Goal: Communication & Community: Answer question/provide support

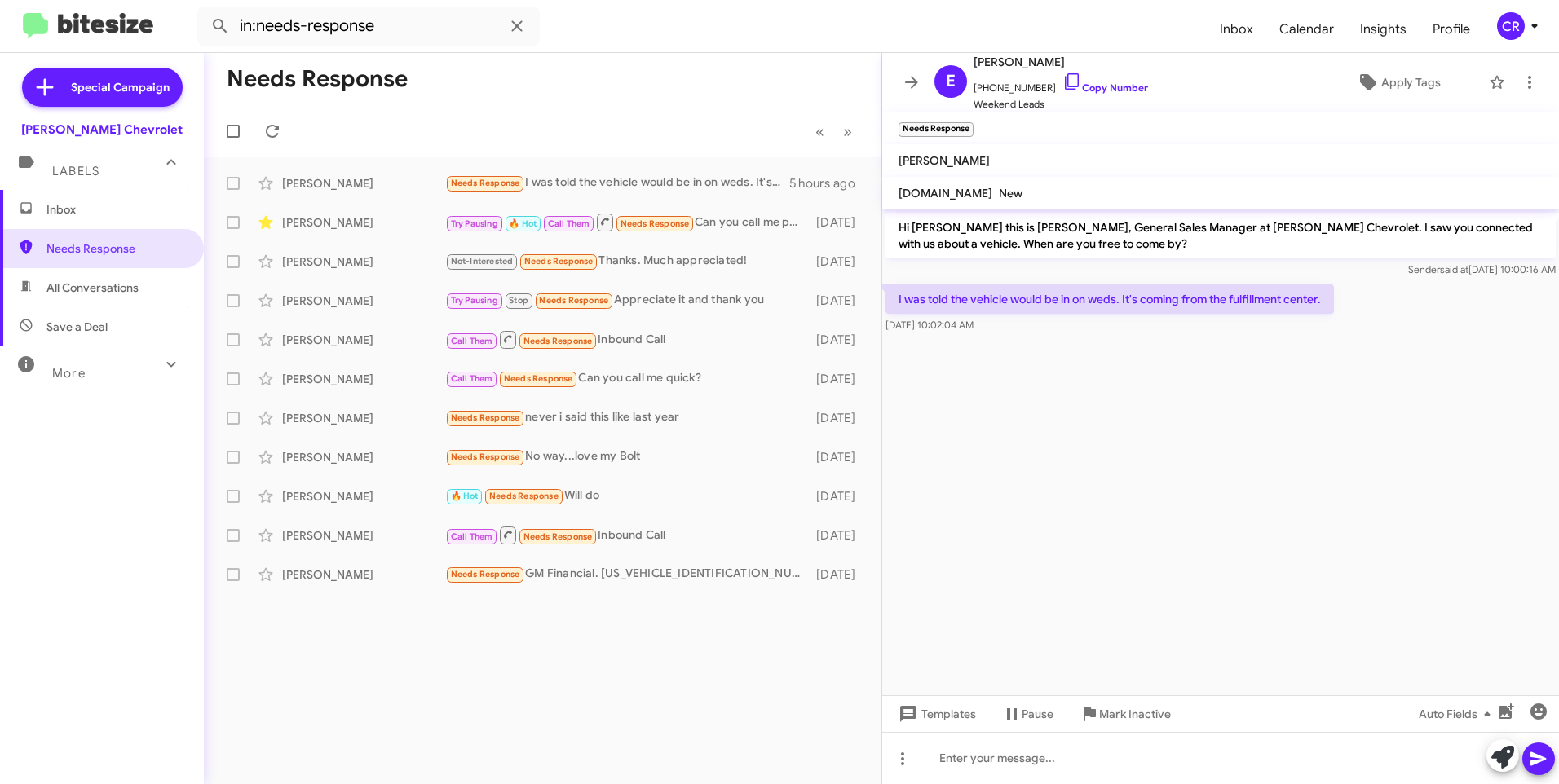
click at [127, 294] on span "All Conversations" at bounding box center [93, 287] width 93 height 16
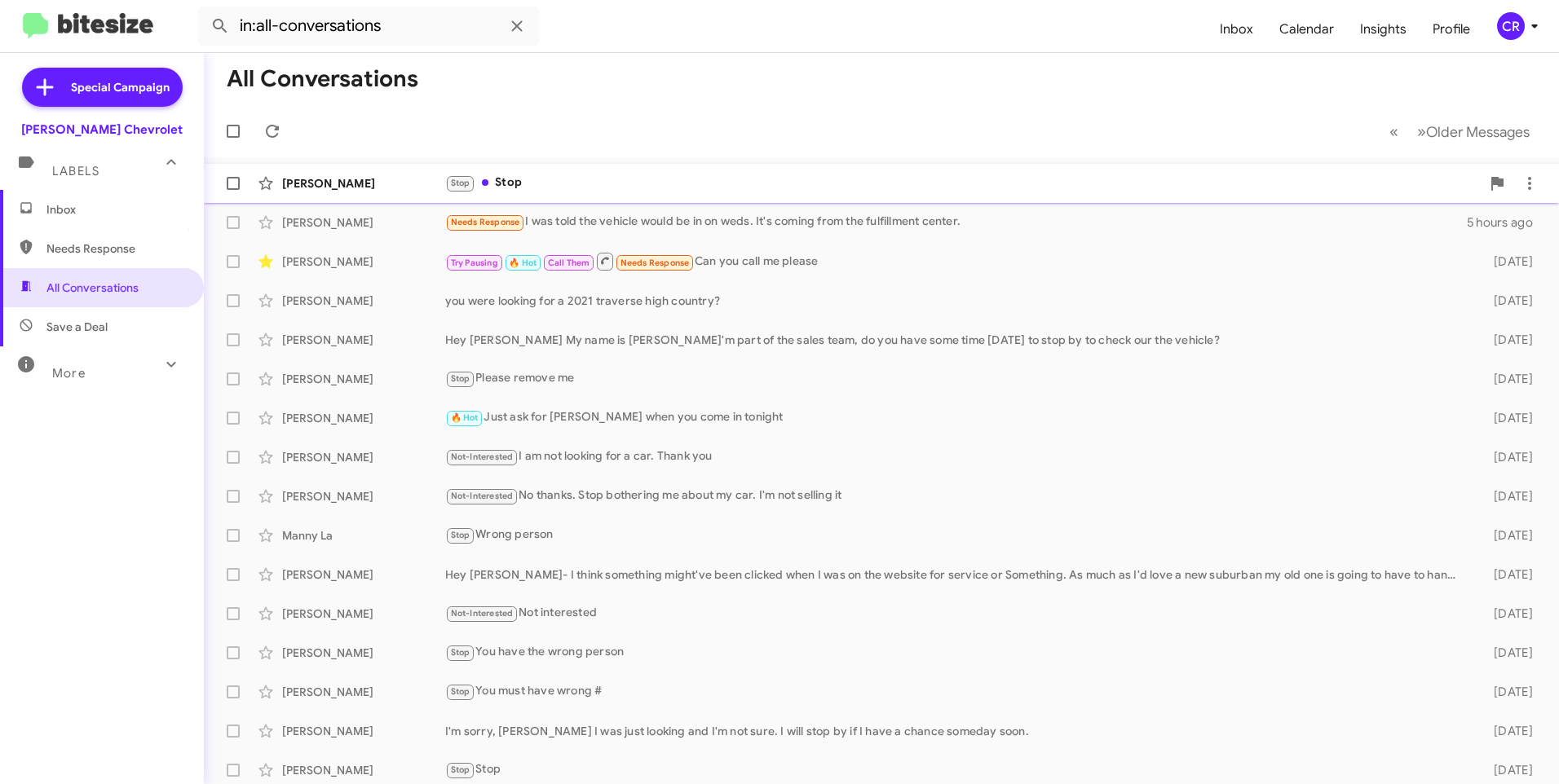
click at [558, 185] on div "Stop Stop" at bounding box center [963, 183] width 1036 height 19
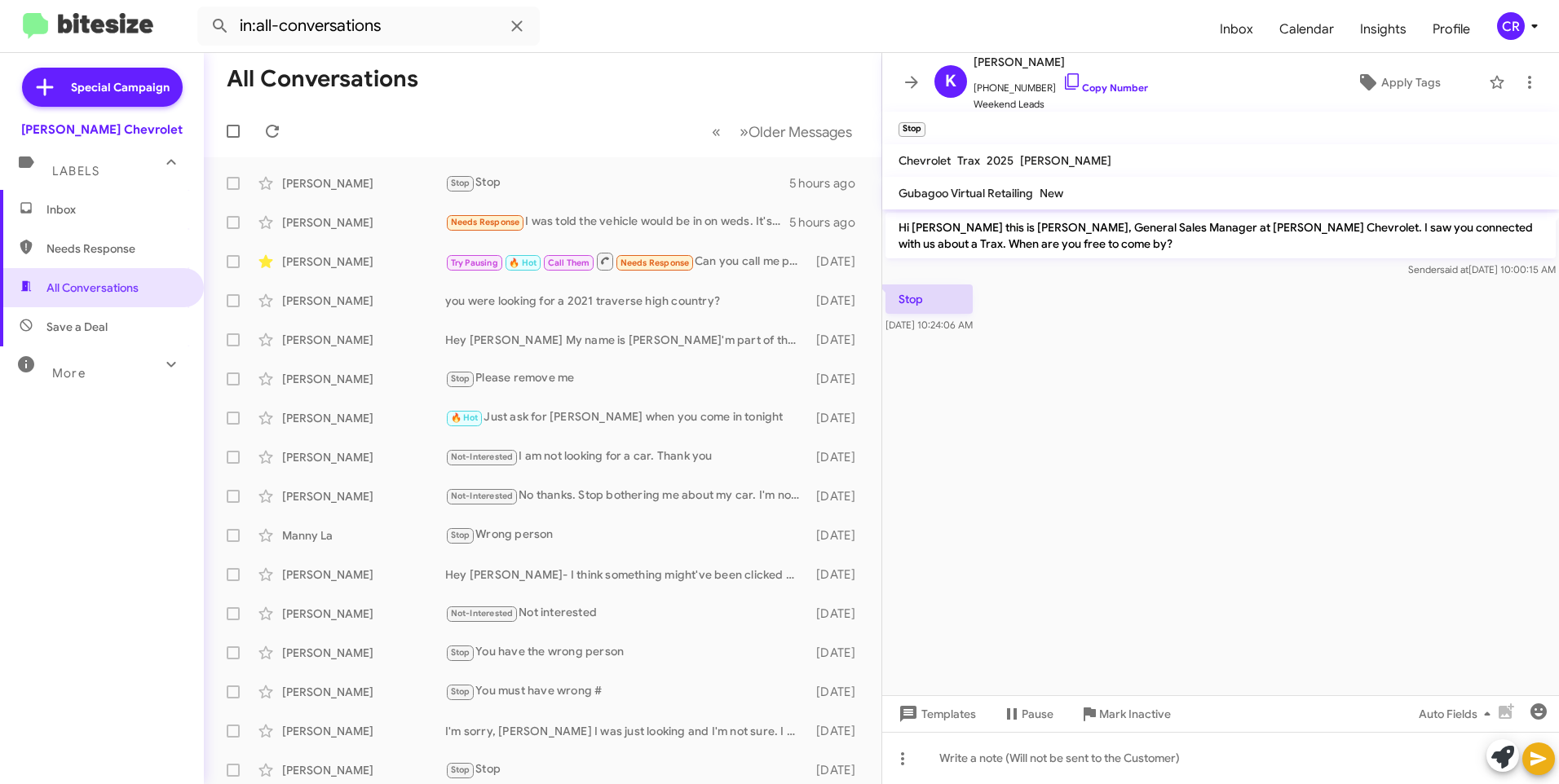
click at [73, 242] on span "Needs Response" at bounding box center [116, 248] width 138 height 16
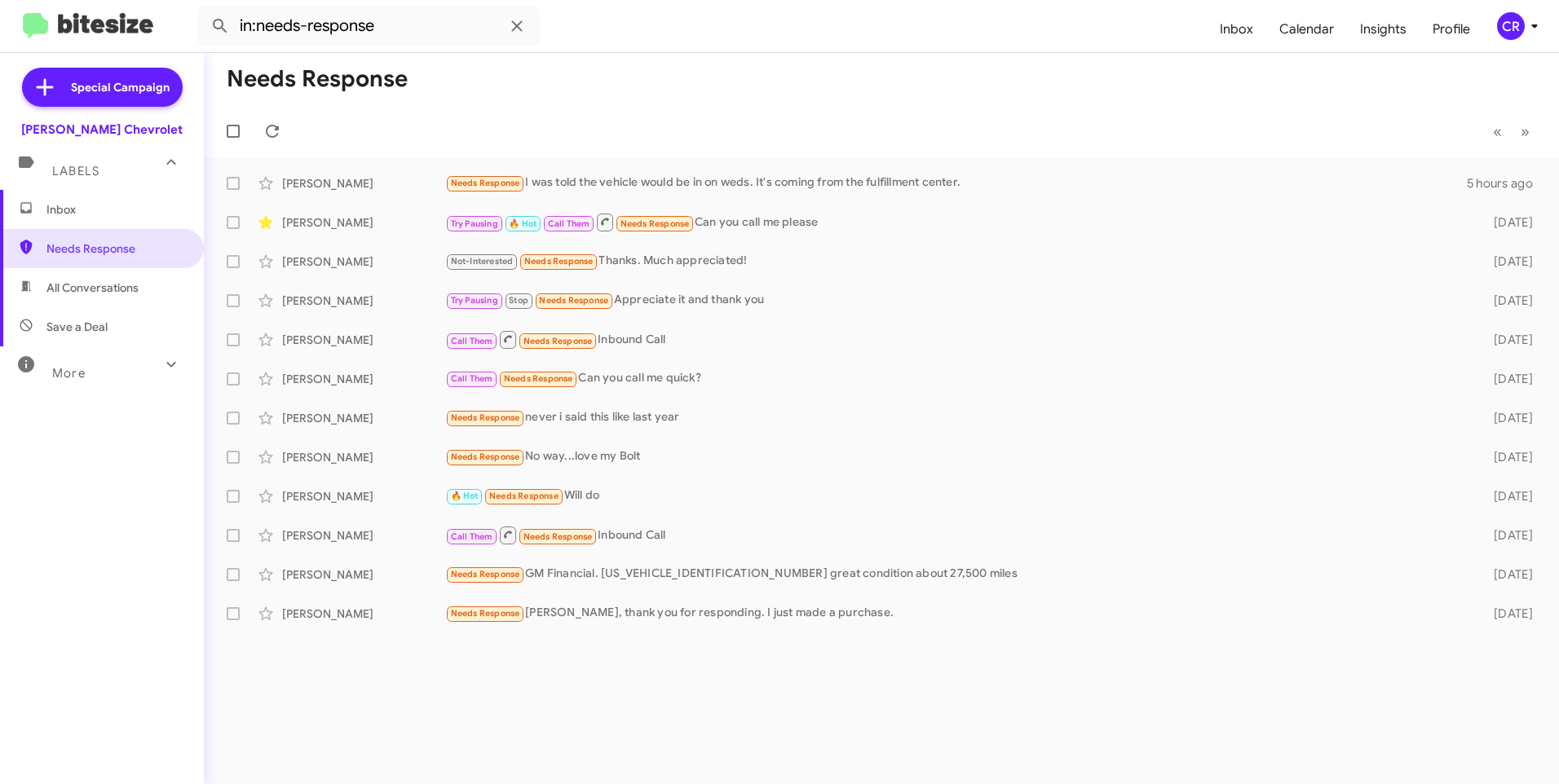
click at [101, 322] on span "Save a Deal" at bounding box center [77, 327] width 61 height 16
type input "in:not-interested"
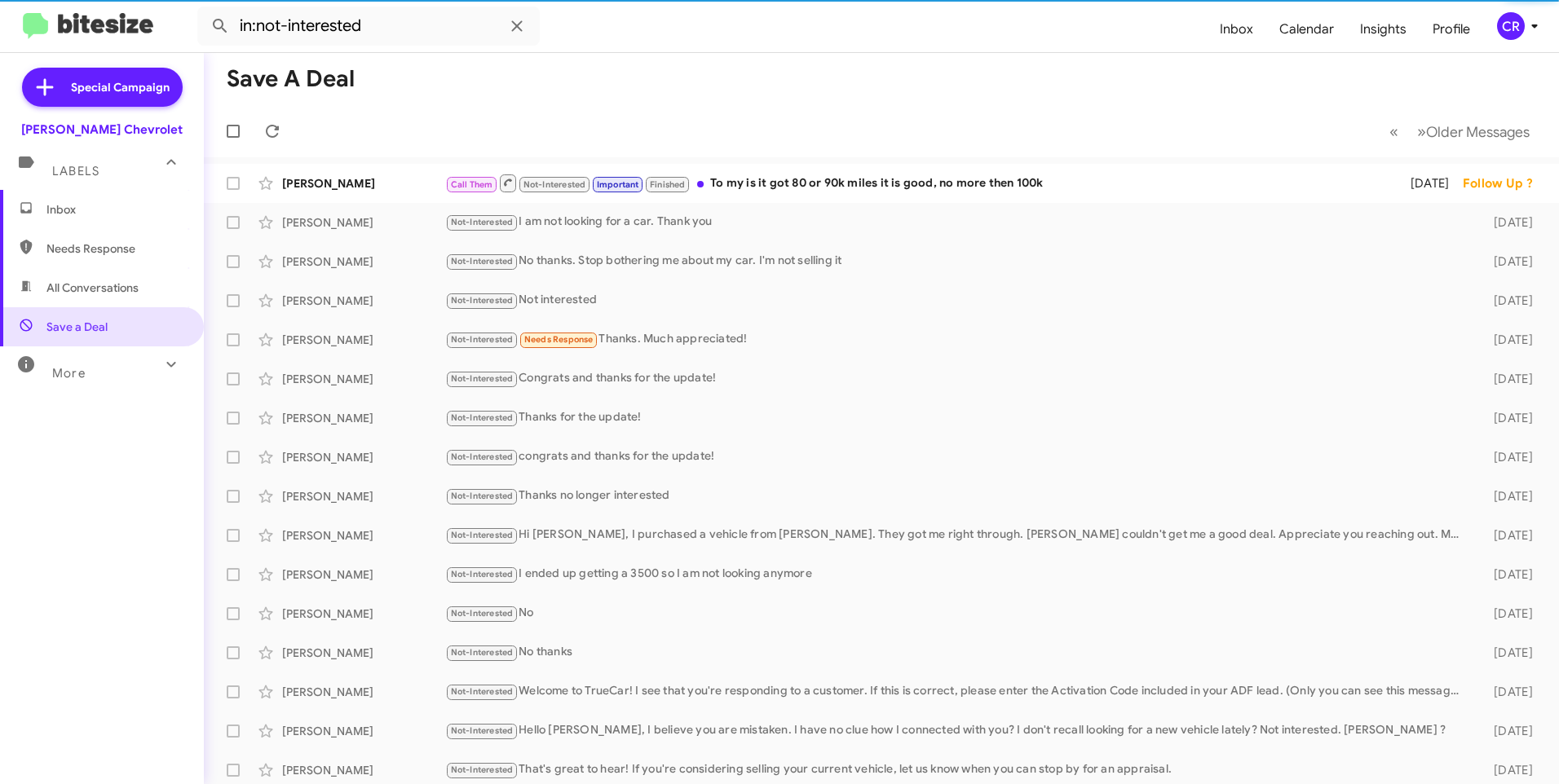
click at [90, 211] on span "Inbox" at bounding box center [116, 209] width 138 height 16
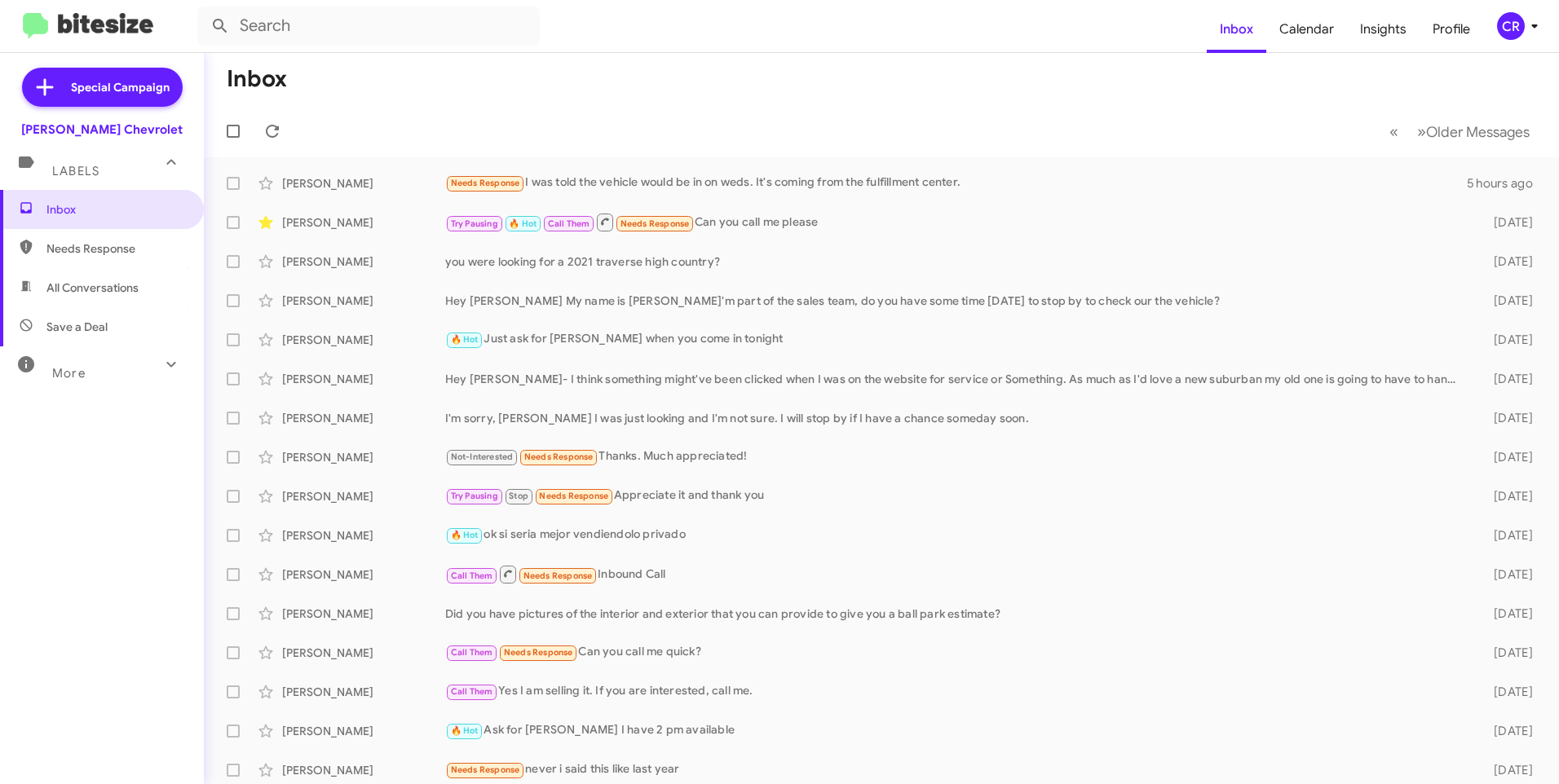
click at [105, 316] on span "Save a Deal" at bounding box center [102, 326] width 204 height 39
type input "in:not-interested"
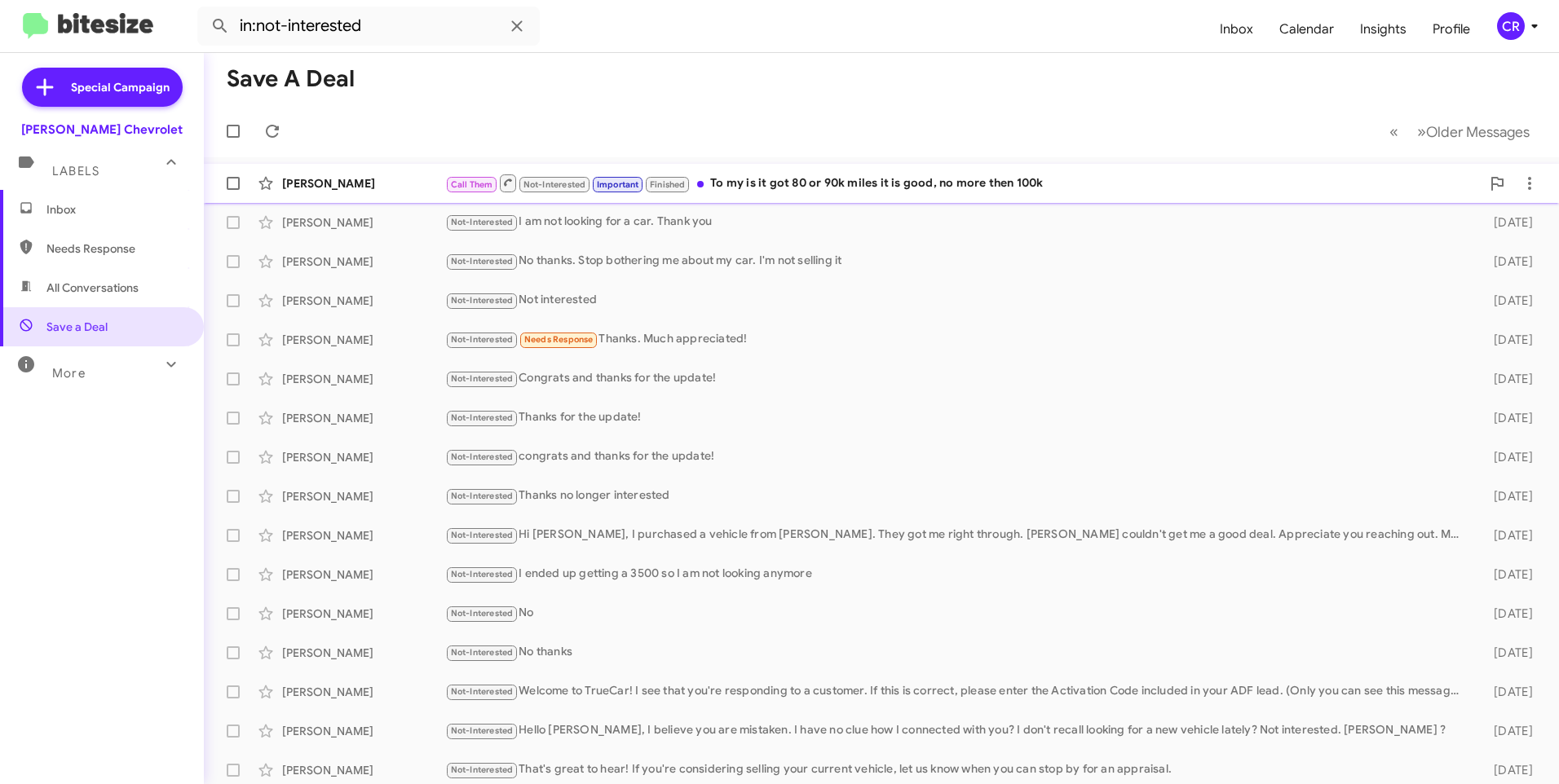
click at [757, 183] on div "Call Them Not-Interested Important Finished To my is it got 80 or 90k miles it …" at bounding box center [963, 183] width 1036 height 21
